Goal: Information Seeking & Learning: Learn about a topic

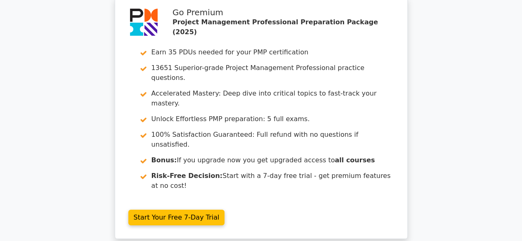
scroll to position [1577, 0]
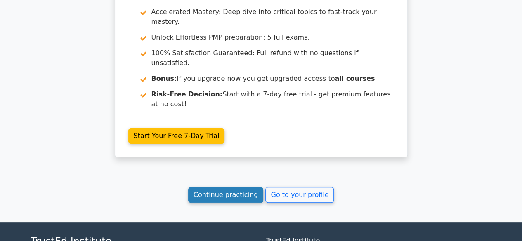
click at [243, 187] on link "Continue practicing" at bounding box center [225, 195] width 75 height 16
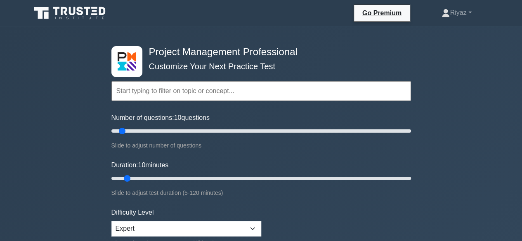
scroll to position [82, 0]
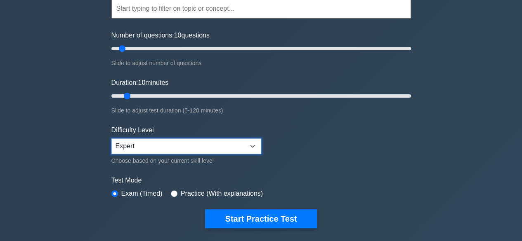
click at [256, 143] on select "Beginner Intermediate Expert" at bounding box center [186, 147] width 150 height 16
select select "intermediate"
click at [111, 139] on select "Beginner Intermediate Expert" at bounding box center [186, 147] width 150 height 16
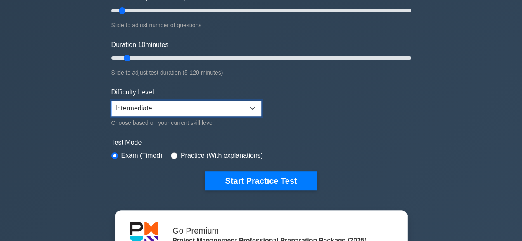
scroll to position [124, 0]
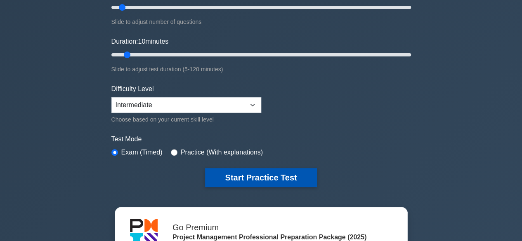
click at [271, 176] on button "Start Practice Test" at bounding box center [260, 177] width 111 height 19
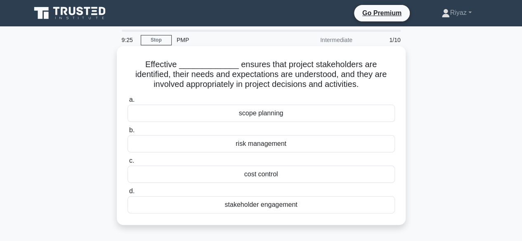
drag, startPoint x: 168, startPoint y: 85, endPoint x: 360, endPoint y: 85, distance: 191.8
click at [360, 85] on h5 "Effective _____________ ensures that project stakeholders are identified, their…" at bounding box center [261, 74] width 269 height 31
click at [275, 205] on div "stakeholder engagement" at bounding box center [260, 204] width 267 height 17
click at [127, 194] on input "d. stakeholder engagement" at bounding box center [127, 191] width 0 height 5
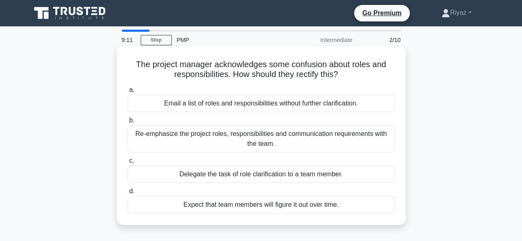
click at [250, 135] on div "Re-emphasize the project roles, responsibilities and communication requirements…" at bounding box center [260, 138] width 267 height 27
click at [127, 123] on input "b. Re-emphasize the project roles, responsibilities and communication requireme…" at bounding box center [127, 120] width 0 height 5
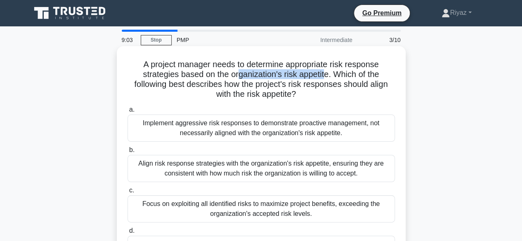
drag, startPoint x: 238, startPoint y: 77, endPoint x: 326, endPoint y: 78, distance: 88.7
click at [326, 78] on h5 "A project manager needs to determine appropriate risk response strategies based…" at bounding box center [261, 79] width 269 height 40
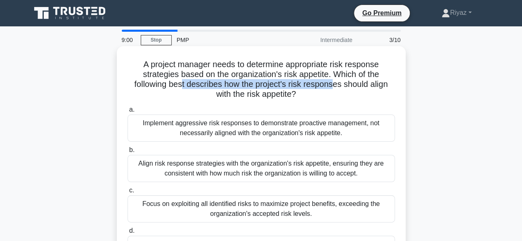
drag, startPoint x: 182, startPoint y: 86, endPoint x: 335, endPoint y: 89, distance: 153.4
click at [335, 89] on h5 "A project manager needs to determine appropriate risk response strategies based…" at bounding box center [261, 79] width 269 height 40
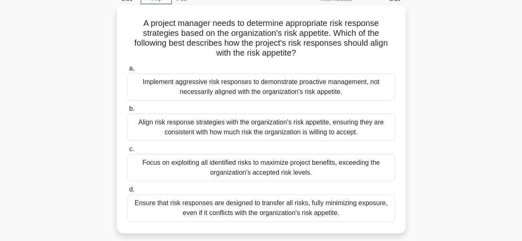
click at [235, 122] on div "Align risk response strategies with the organization's risk appetite, ensuring …" at bounding box center [260, 127] width 267 height 27
click at [127, 112] on input "b. Align risk response strategies with the organization's risk appetite, ensuri…" at bounding box center [127, 108] width 0 height 5
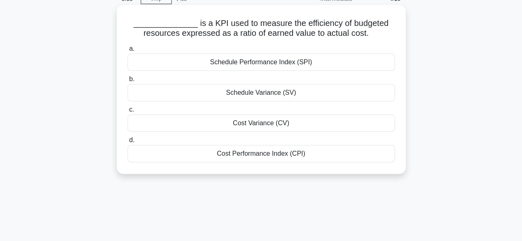
scroll to position [0, 0]
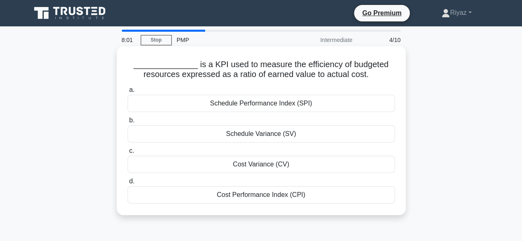
click at [292, 198] on div "Cost Performance Index (CPI)" at bounding box center [260, 194] width 267 height 17
click at [127, 184] on input "d. Cost Performance Index (CPI)" at bounding box center [127, 181] width 0 height 5
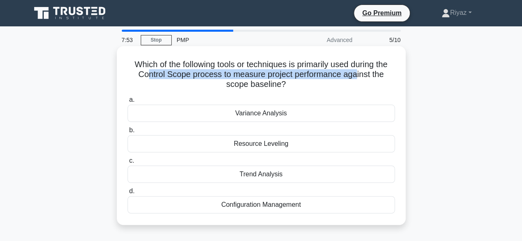
drag, startPoint x: 144, startPoint y: 75, endPoint x: 358, endPoint y: 76, distance: 213.6
click at [358, 76] on h5 "Which of the following tools or techniques is primarily used during the Control…" at bounding box center [261, 74] width 269 height 31
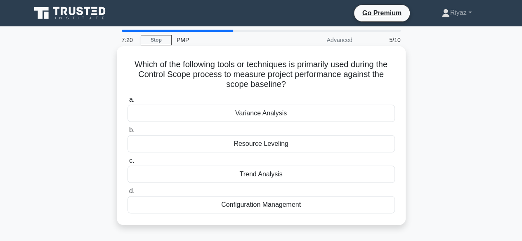
click at [286, 203] on div "Configuration Management" at bounding box center [260, 204] width 267 height 17
click at [127, 194] on input "d. Configuration Management" at bounding box center [127, 191] width 0 height 5
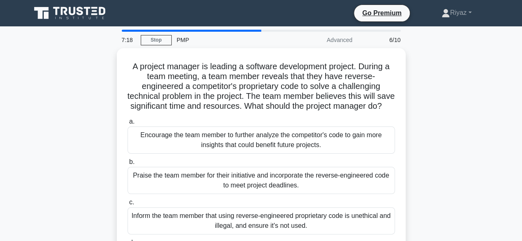
scroll to position [41, 0]
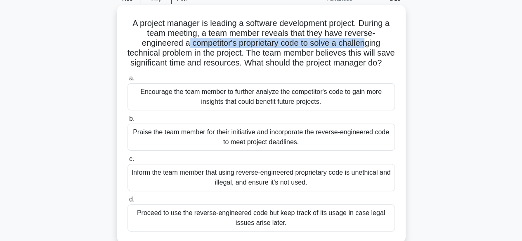
drag, startPoint x: 186, startPoint y: 42, endPoint x: 366, endPoint y: 45, distance: 179.8
click at [366, 45] on h5 "A project manager is leading a software development project. During a team meet…" at bounding box center [261, 43] width 269 height 50
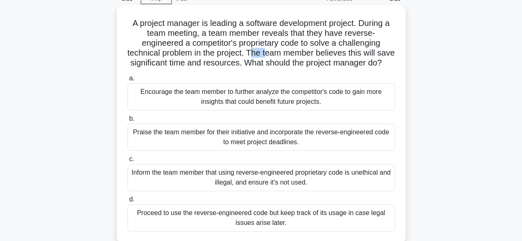
drag, startPoint x: 259, startPoint y: 54, endPoint x: 275, endPoint y: 53, distance: 15.3
click at [275, 53] on h5 "A project manager is leading a software development project. During a team meet…" at bounding box center [261, 43] width 269 height 50
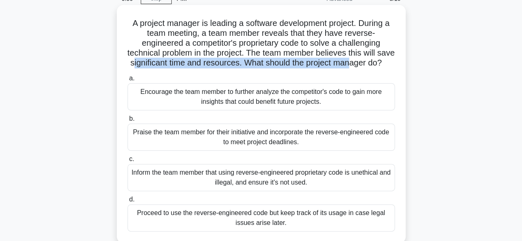
drag, startPoint x: 153, startPoint y: 64, endPoint x: 373, endPoint y: 60, distance: 220.3
click at [373, 60] on h5 "A project manager is leading a software development project. During a team meet…" at bounding box center [261, 43] width 269 height 50
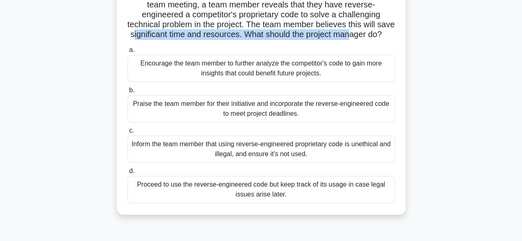
scroll to position [82, 0]
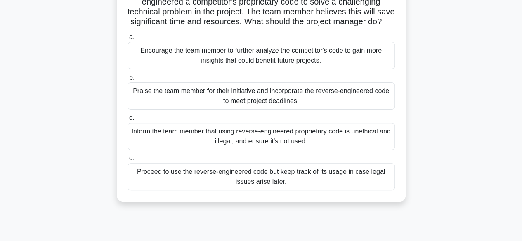
click at [225, 148] on div "Inform the team member that using reverse-engineered proprietary code is unethi…" at bounding box center [260, 136] width 267 height 27
click at [127, 121] on input "c. Inform the team member that using reverse-engineered proprietary code is une…" at bounding box center [127, 117] width 0 height 5
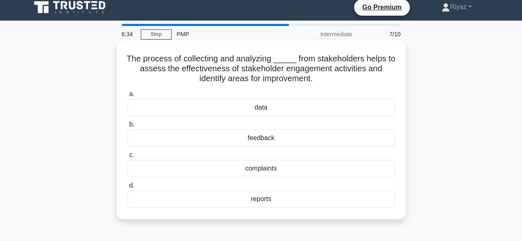
scroll to position [0, 0]
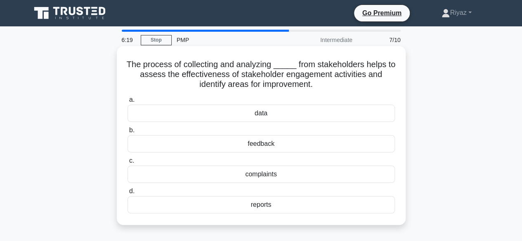
click at [281, 146] on div "feedback" at bounding box center [260, 143] width 267 height 17
click at [127, 133] on input "b. feedback" at bounding box center [127, 130] width 0 height 5
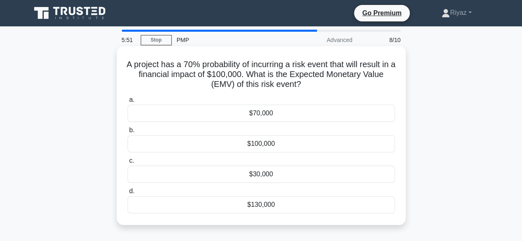
click at [284, 175] on div "$30,000" at bounding box center [260, 174] width 267 height 17
click at [127, 164] on input "c. $30,000" at bounding box center [127, 160] width 0 height 5
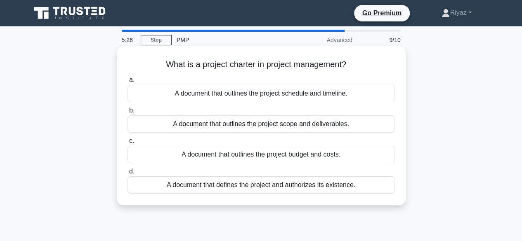
click at [342, 185] on div "A document that defines the project and authorizes its existence." at bounding box center [260, 185] width 267 height 17
click at [127, 174] on input "d. A document that defines the project and authorizes its existence." at bounding box center [127, 171] width 0 height 5
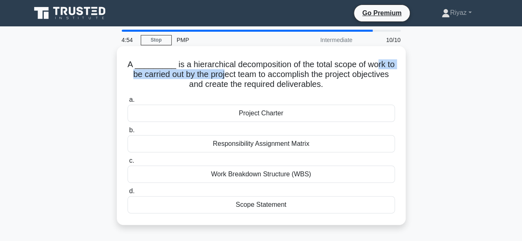
drag, startPoint x: 224, startPoint y: 72, endPoint x: 376, endPoint y: 69, distance: 152.2
click at [376, 69] on h5 "A _________ is a hierarchical decomposition of the total scope of work to be ca…" at bounding box center [261, 74] width 269 height 31
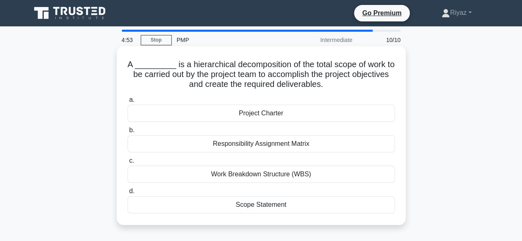
click at [290, 178] on div "Work Breakdown Structure (WBS)" at bounding box center [260, 174] width 267 height 17
click at [127, 164] on input "c. Work Breakdown Structure (WBS)" at bounding box center [127, 160] width 0 height 5
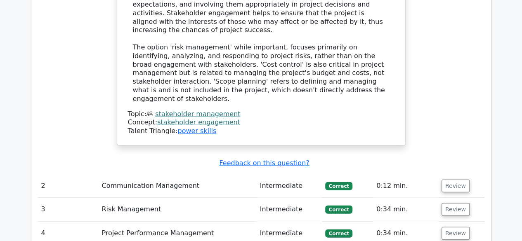
scroll to position [1031, 0]
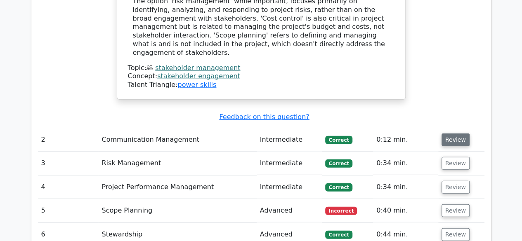
click at [451, 134] on button "Review" at bounding box center [455, 140] width 28 height 13
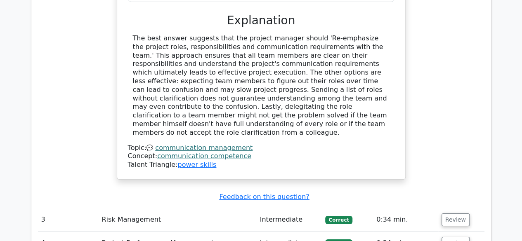
scroll to position [1361, 0]
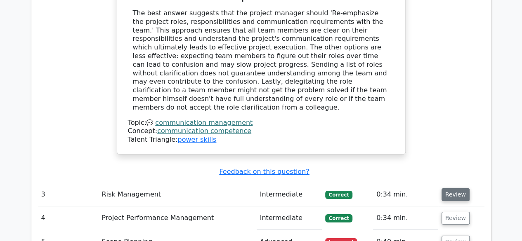
click at [457, 188] on button "Review" at bounding box center [455, 194] width 28 height 13
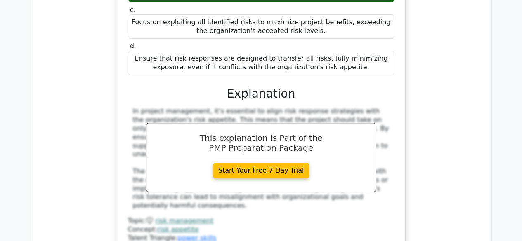
scroll to position [1856, 0]
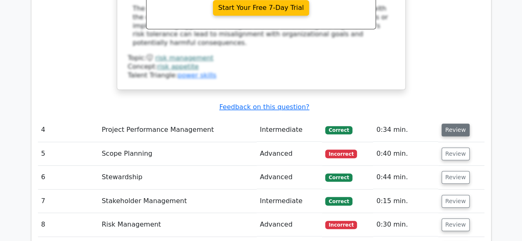
click at [455, 124] on button "Review" at bounding box center [455, 130] width 28 height 13
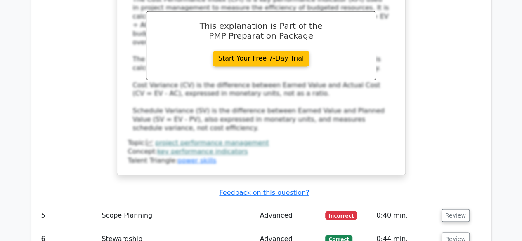
scroll to position [2227, 0]
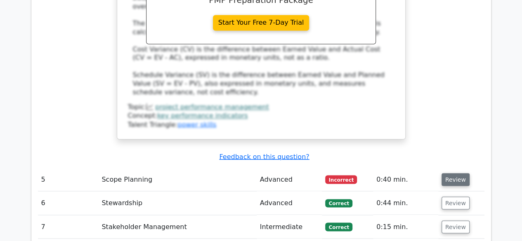
click at [448, 173] on button "Review" at bounding box center [455, 179] width 28 height 13
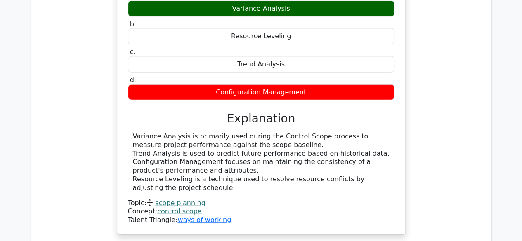
scroll to position [2516, 0]
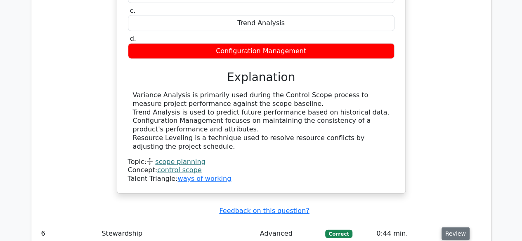
click at [452, 228] on button "Review" at bounding box center [455, 234] width 28 height 13
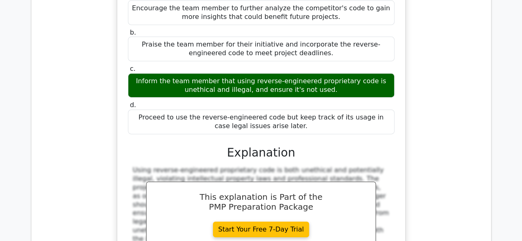
scroll to position [2969, 0]
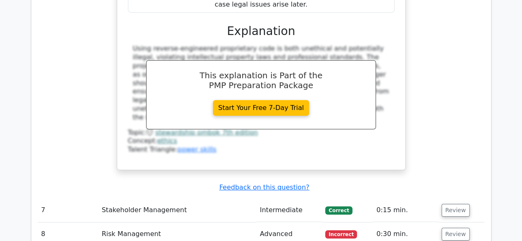
click at [456, 199] on td "Review" at bounding box center [461, 211] width 46 height 24
click at [454, 204] on button "Review" at bounding box center [455, 210] width 28 height 13
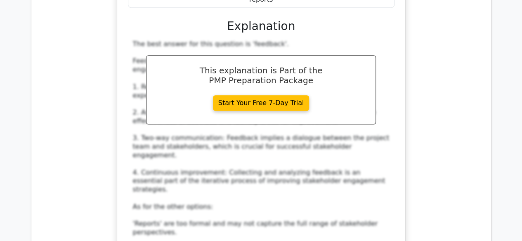
scroll to position [3464, 0]
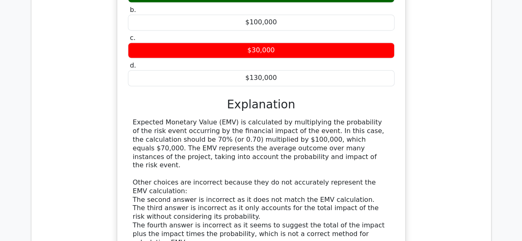
scroll to position [3876, 0]
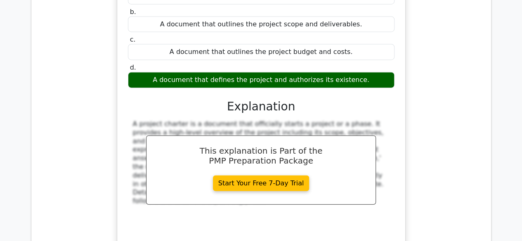
scroll to position [4248, 0]
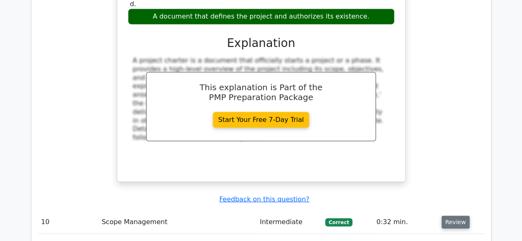
click at [454, 216] on button "Review" at bounding box center [455, 222] width 28 height 13
